Goal: Information Seeking & Learning: Learn about a topic

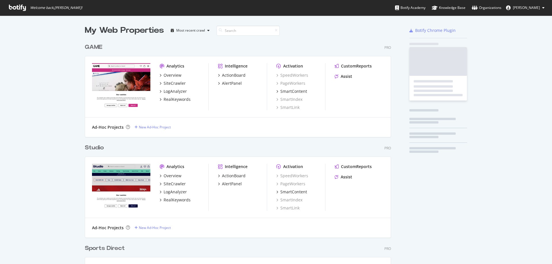
scroll to position [457, 306]
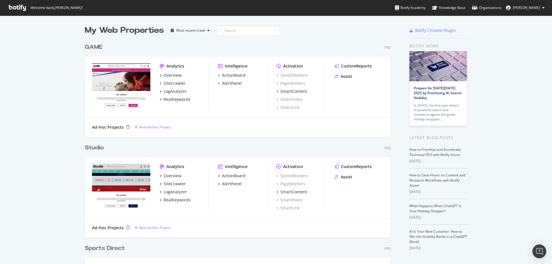
click at [176, 95] on div "Overview SiteCrawler LogAnalyzer RealKeywords" at bounding box center [183, 87] width 49 height 30
click at [176, 100] on div "RealKeywords" at bounding box center [177, 100] width 27 height 6
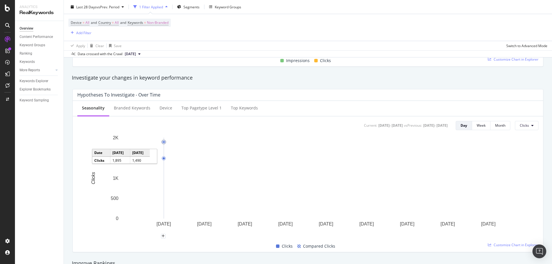
scroll to position [201, 0]
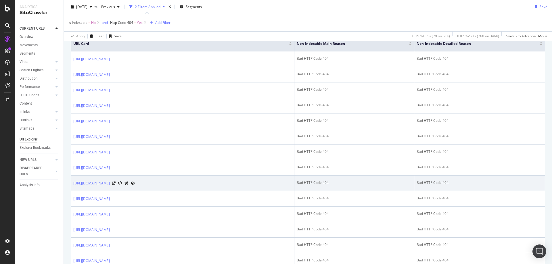
scroll to position [144, 0]
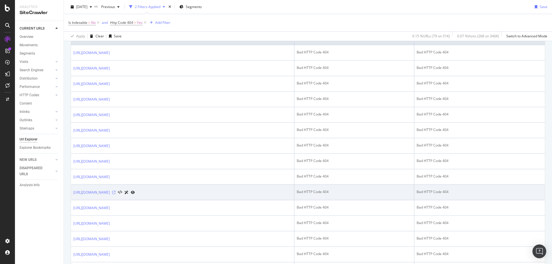
click at [116, 193] on icon at bounding box center [113, 192] width 3 height 3
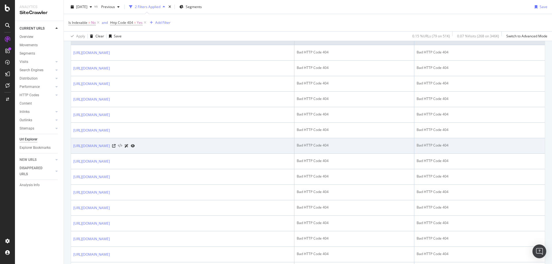
click at [122, 148] on icon at bounding box center [120, 146] width 4 height 4
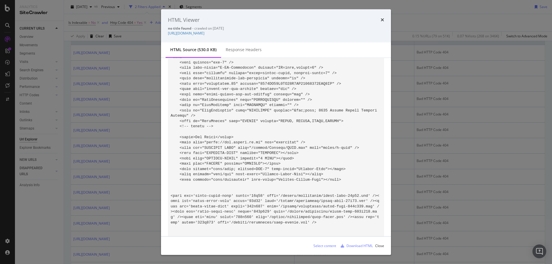
scroll to position [0, 0]
